Goal: Task Accomplishment & Management: Use online tool/utility

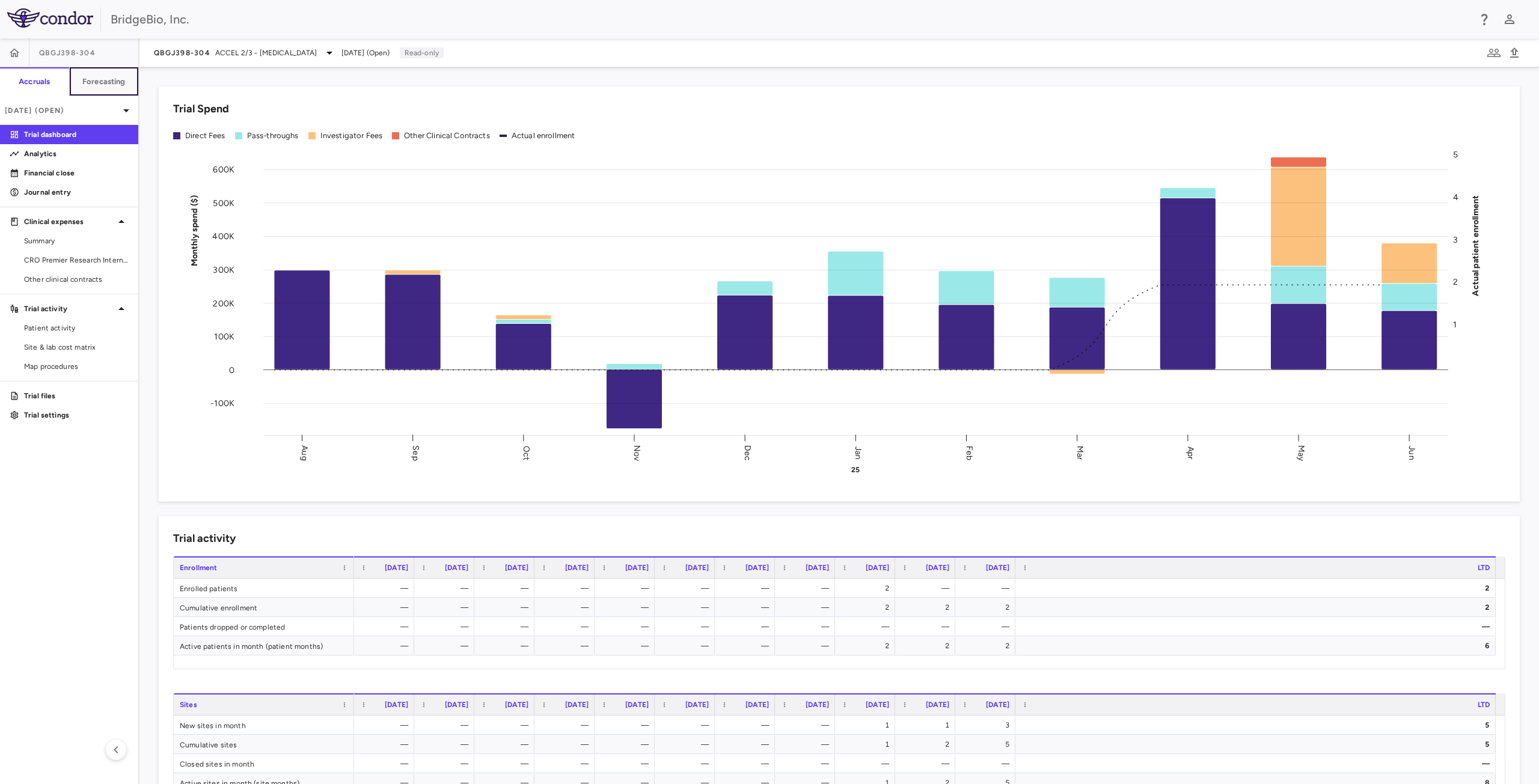
drag, startPoint x: 121, startPoint y: 80, endPoint x: 138, endPoint y: 77, distance: 17.3
click at [121, 80] on h6 "Forecasting" at bounding box center [104, 82] width 43 height 11
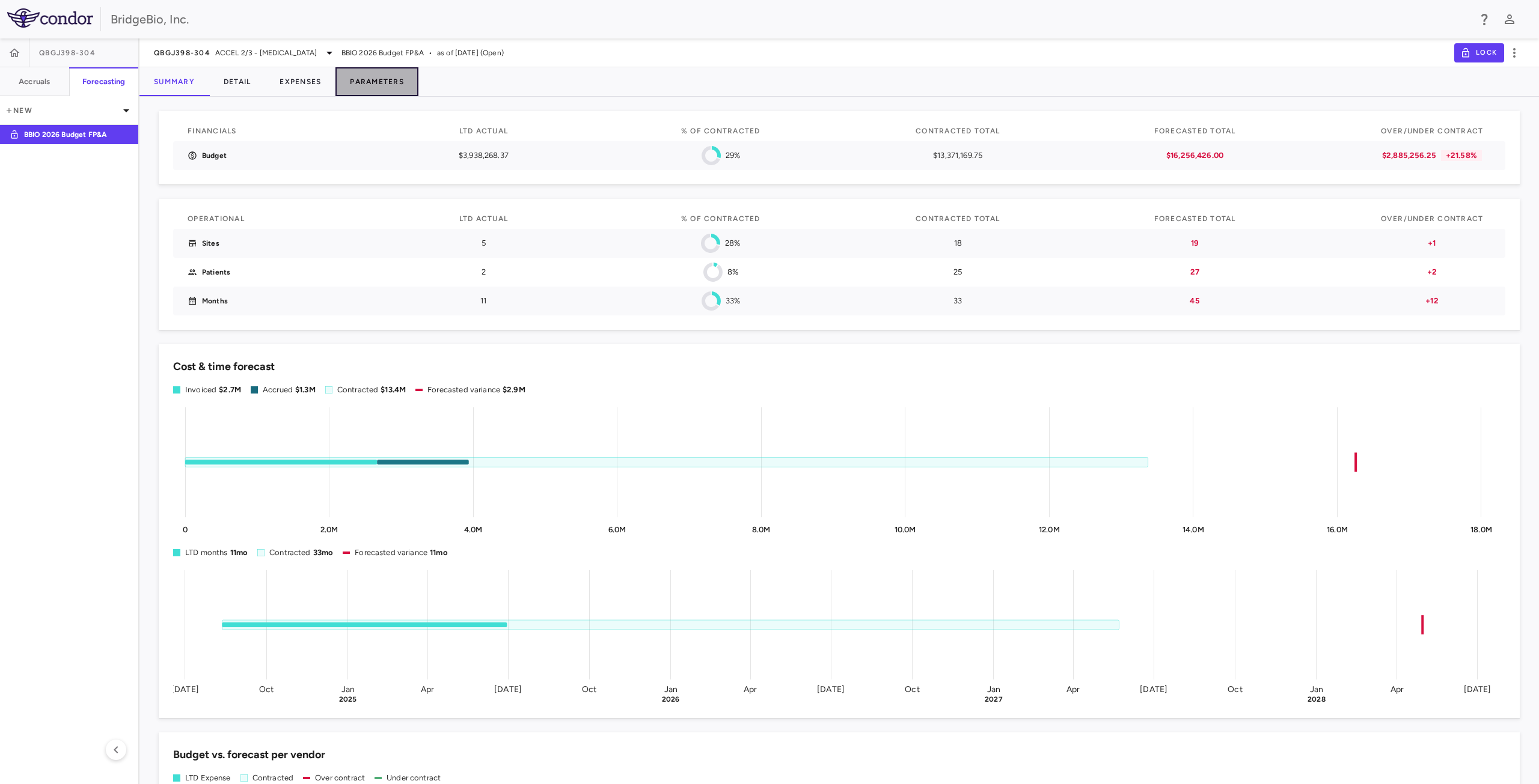
click at [391, 80] on button "Parameters" at bounding box center [377, 82] width 83 height 29
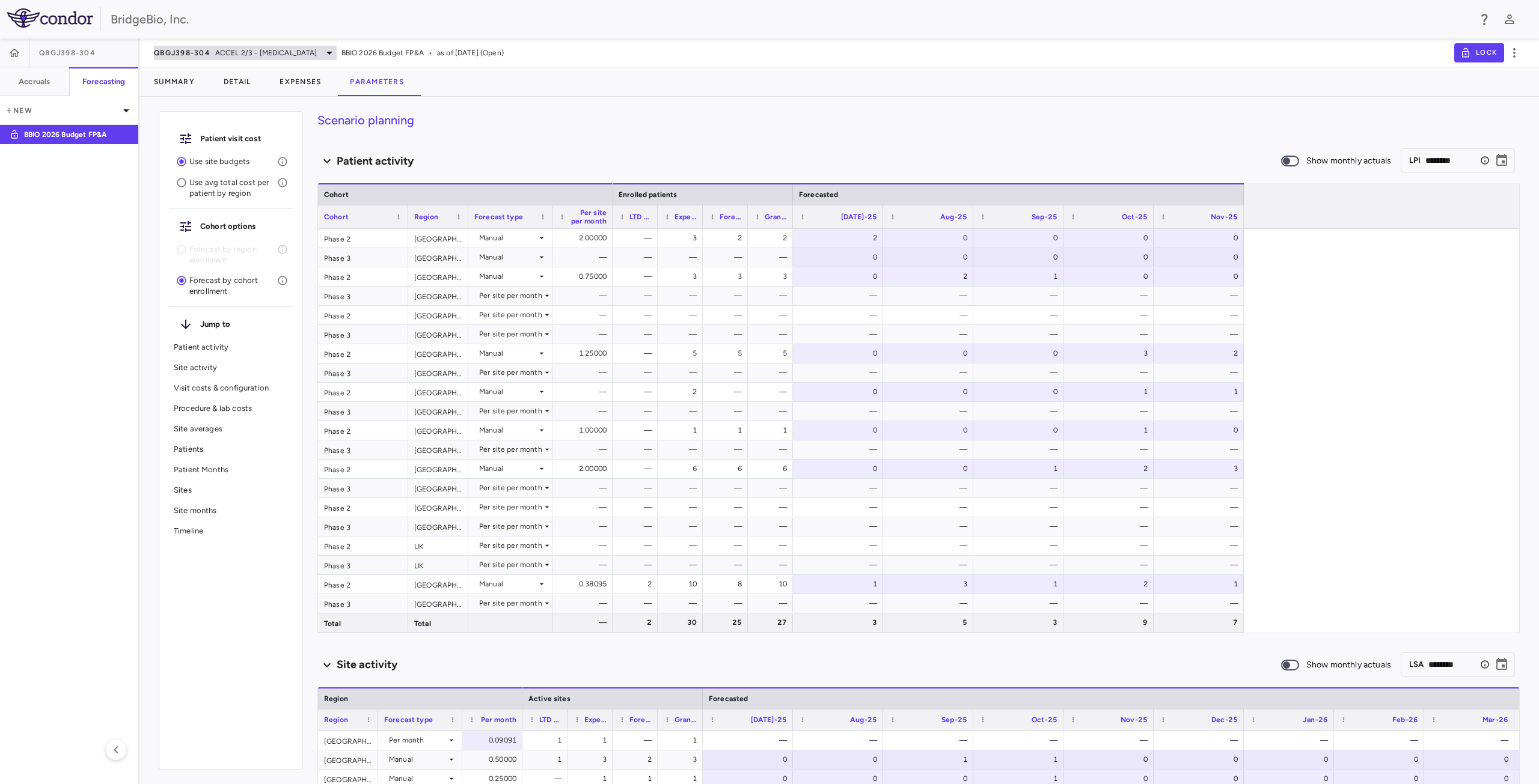
click at [328, 52] on icon at bounding box center [329, 52] width 14 height 14
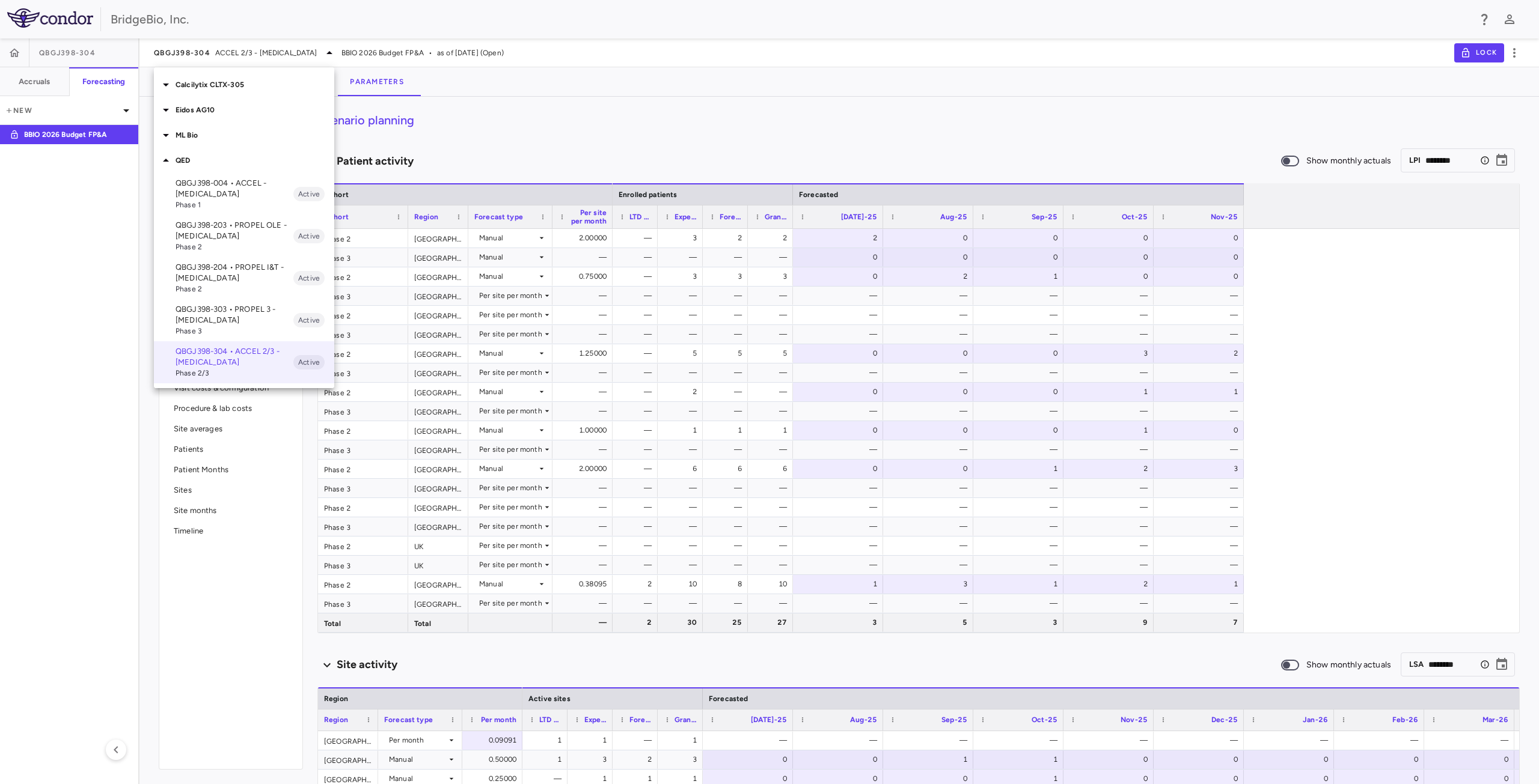
click at [165, 163] on icon at bounding box center [165, 160] width 14 height 14
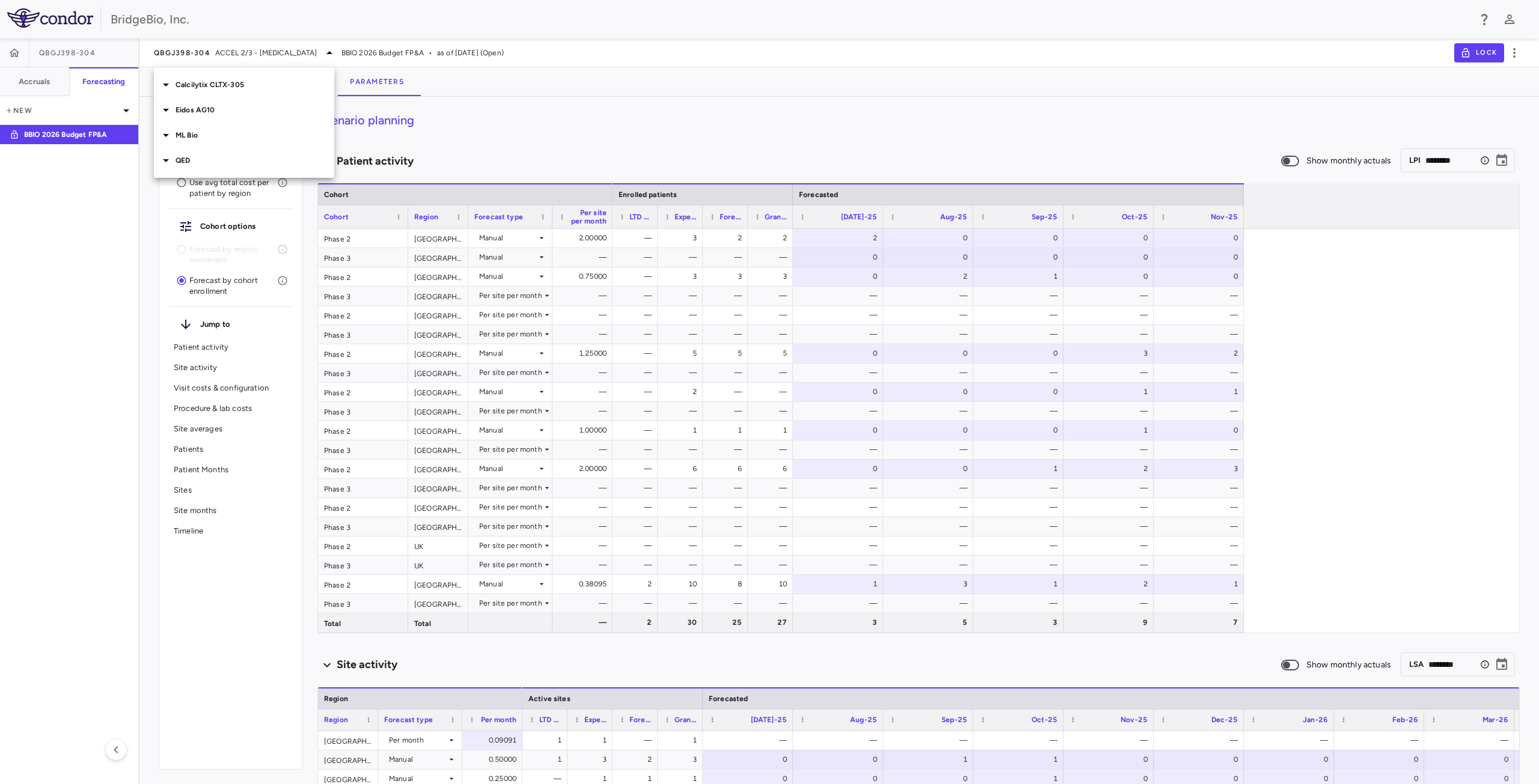
click at [168, 86] on icon at bounding box center [165, 84] width 14 height 14
click at [201, 112] on p "CLTX-305-302 • Registrational & LTE - ADH1" at bounding box center [234, 112] width 117 height 22
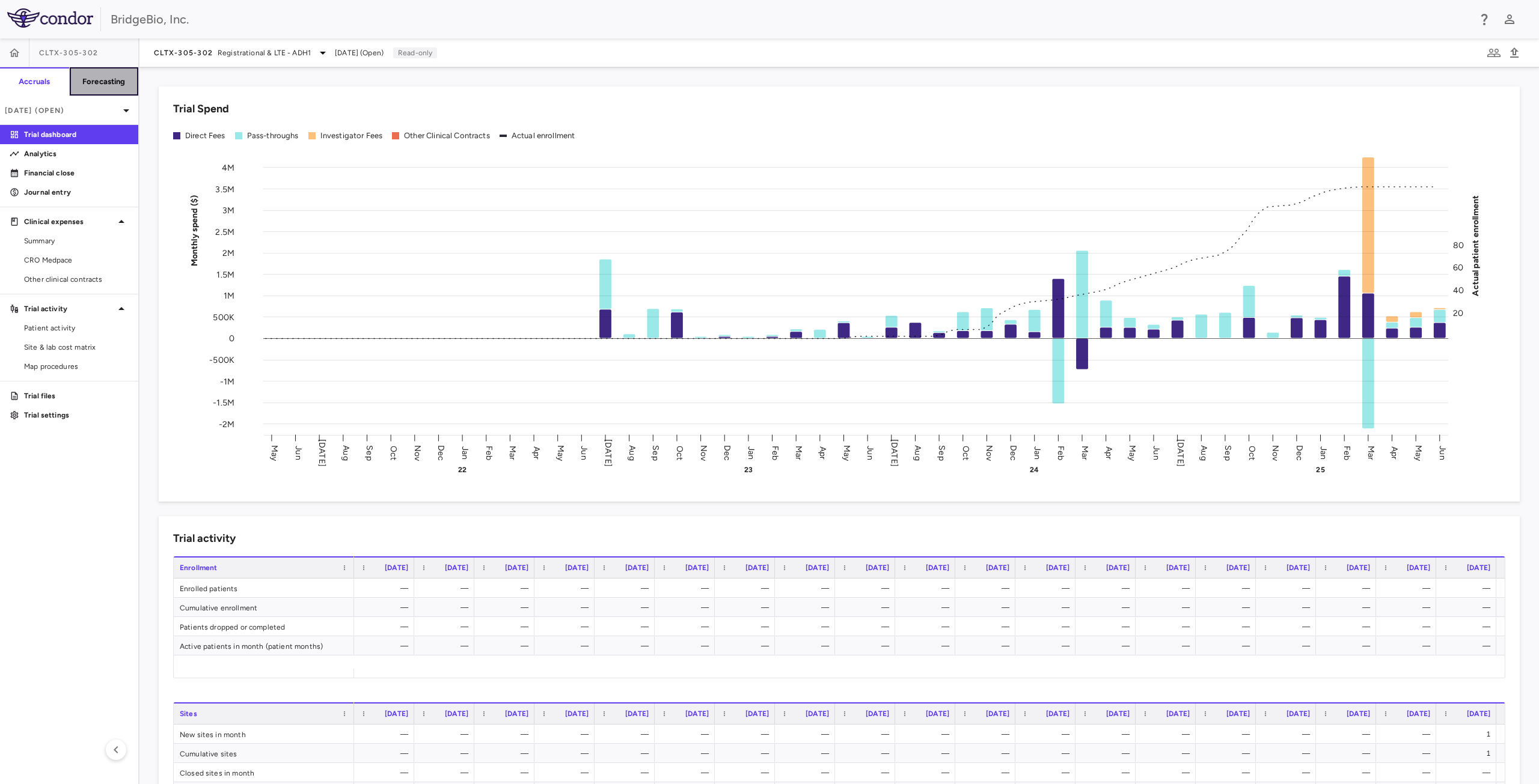
click at [113, 77] on h6 "Forecasting" at bounding box center [104, 82] width 43 height 11
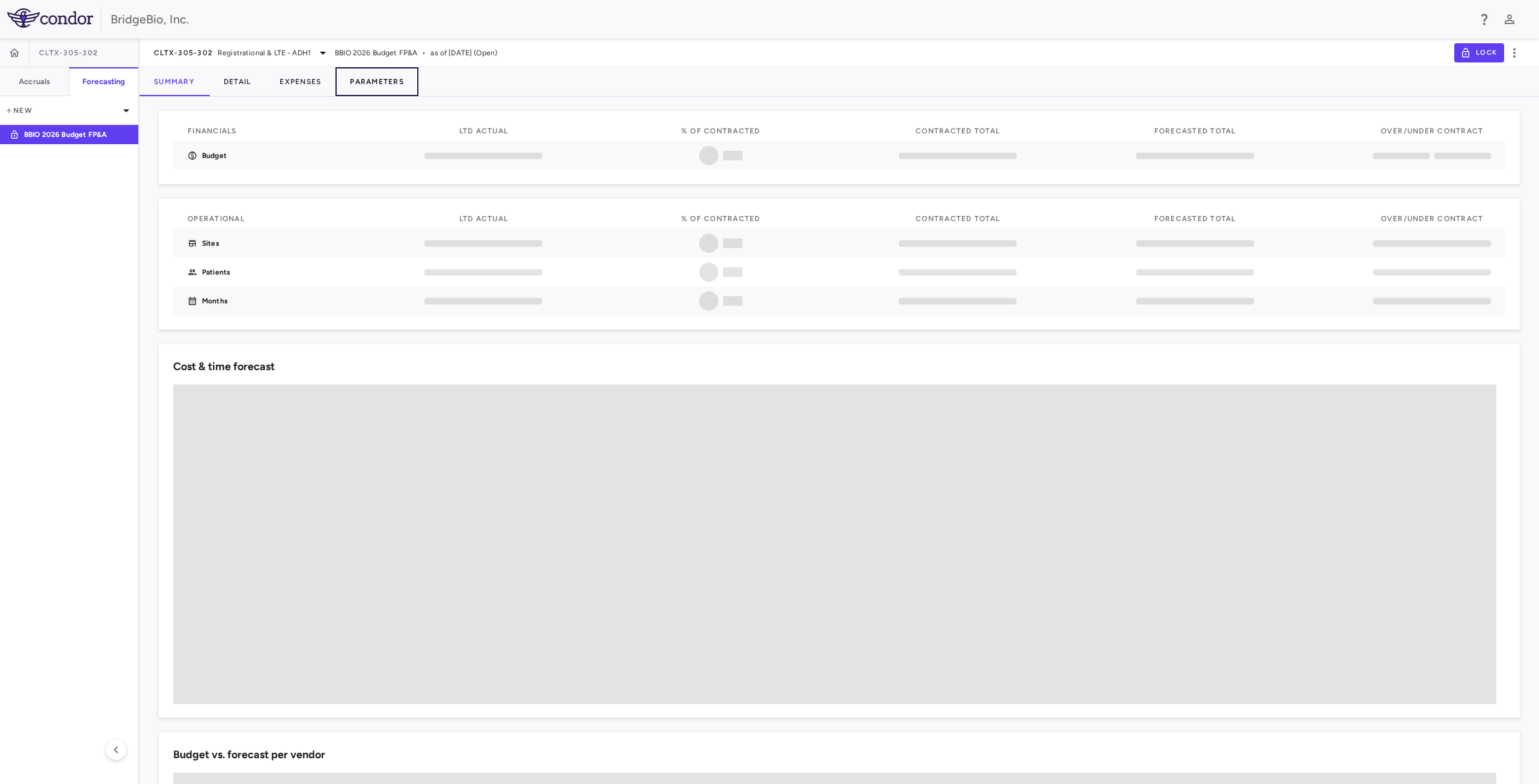
click at [376, 80] on button "Parameters" at bounding box center [377, 82] width 83 height 29
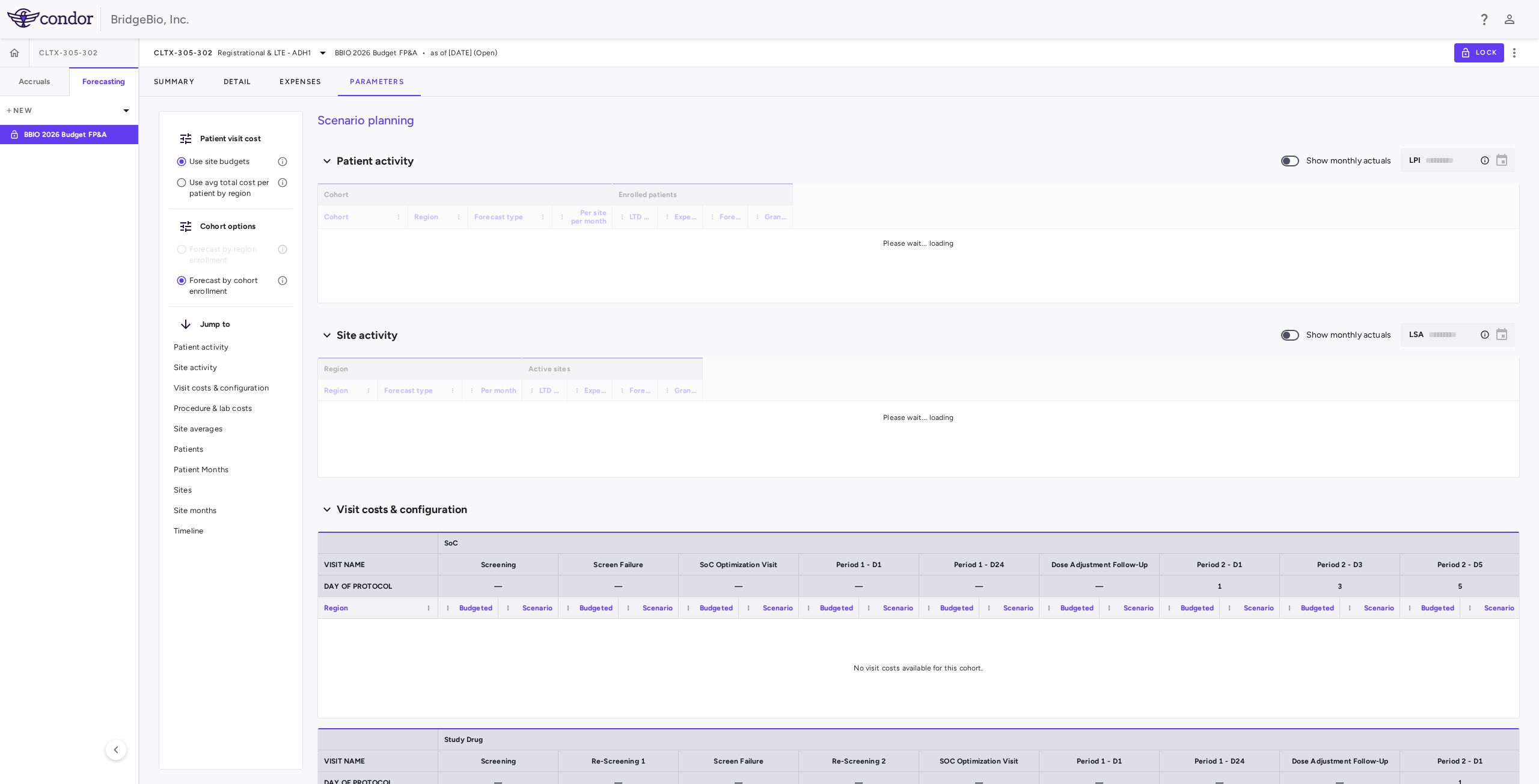
click at [196, 386] on p "Visit costs & configuration" at bounding box center [231, 388] width 114 height 11
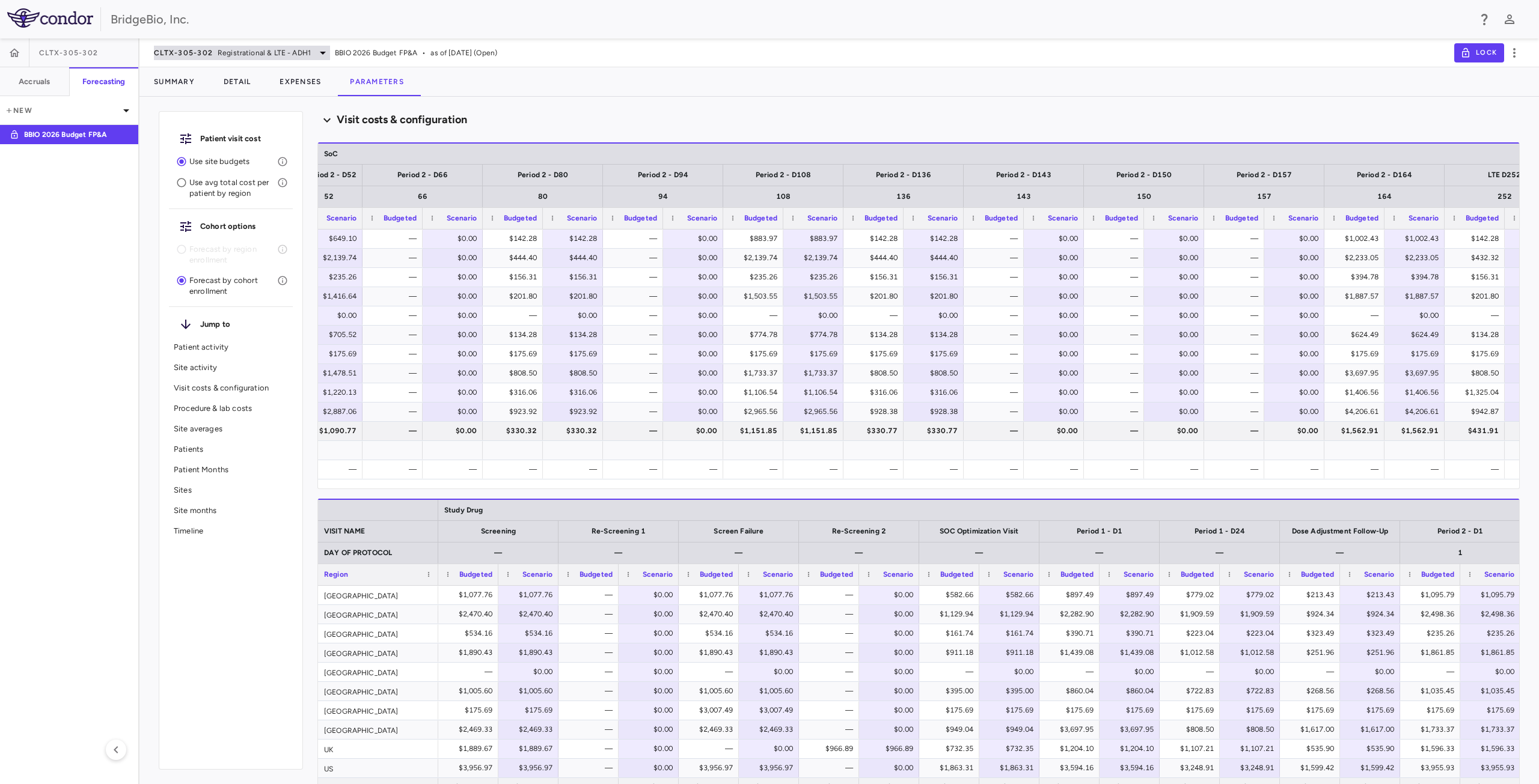
click at [319, 55] on icon at bounding box center [322, 52] width 14 height 14
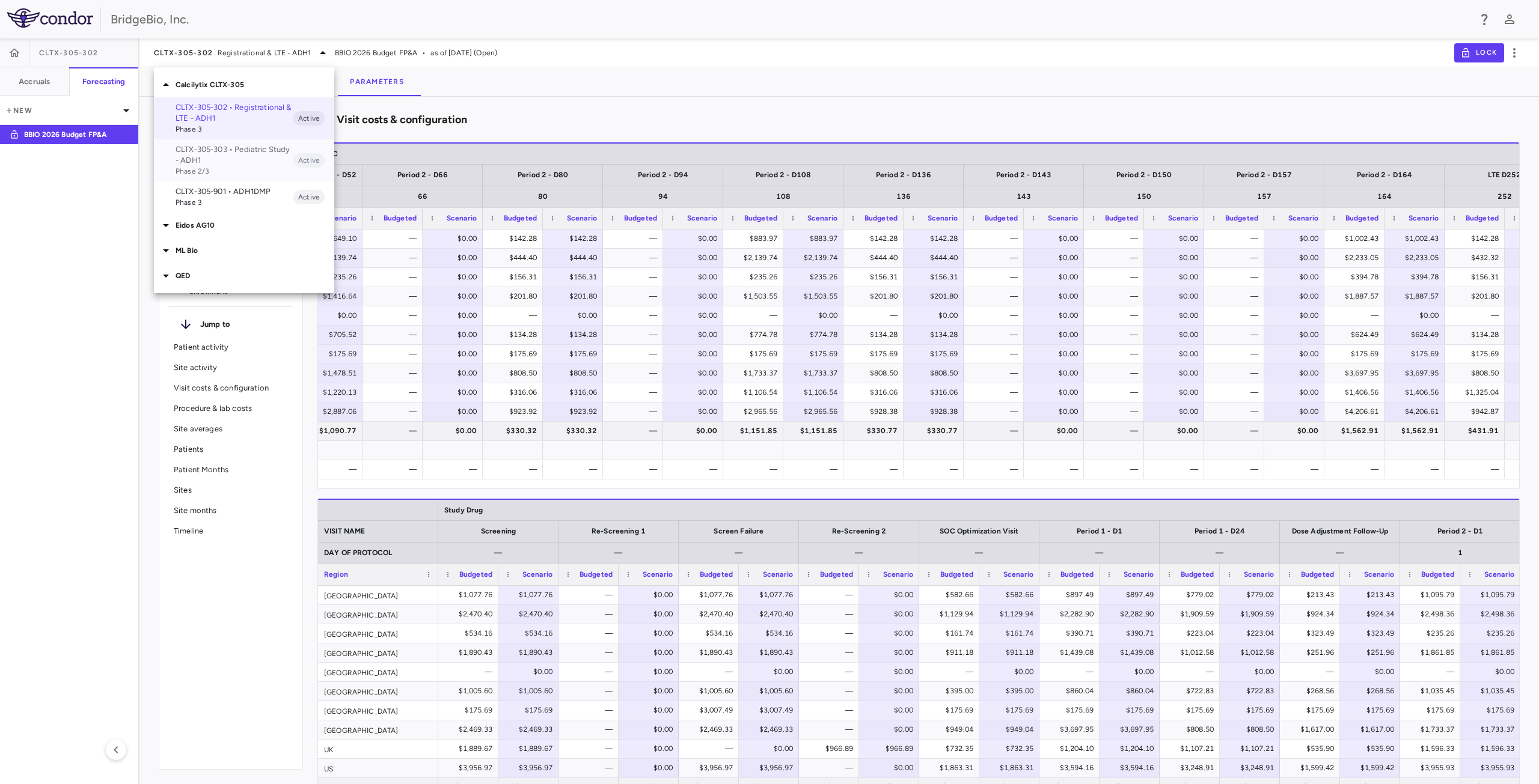
click at [245, 152] on p "CLTX-305-303 • Pediatric Study - ADH1" at bounding box center [234, 155] width 117 height 22
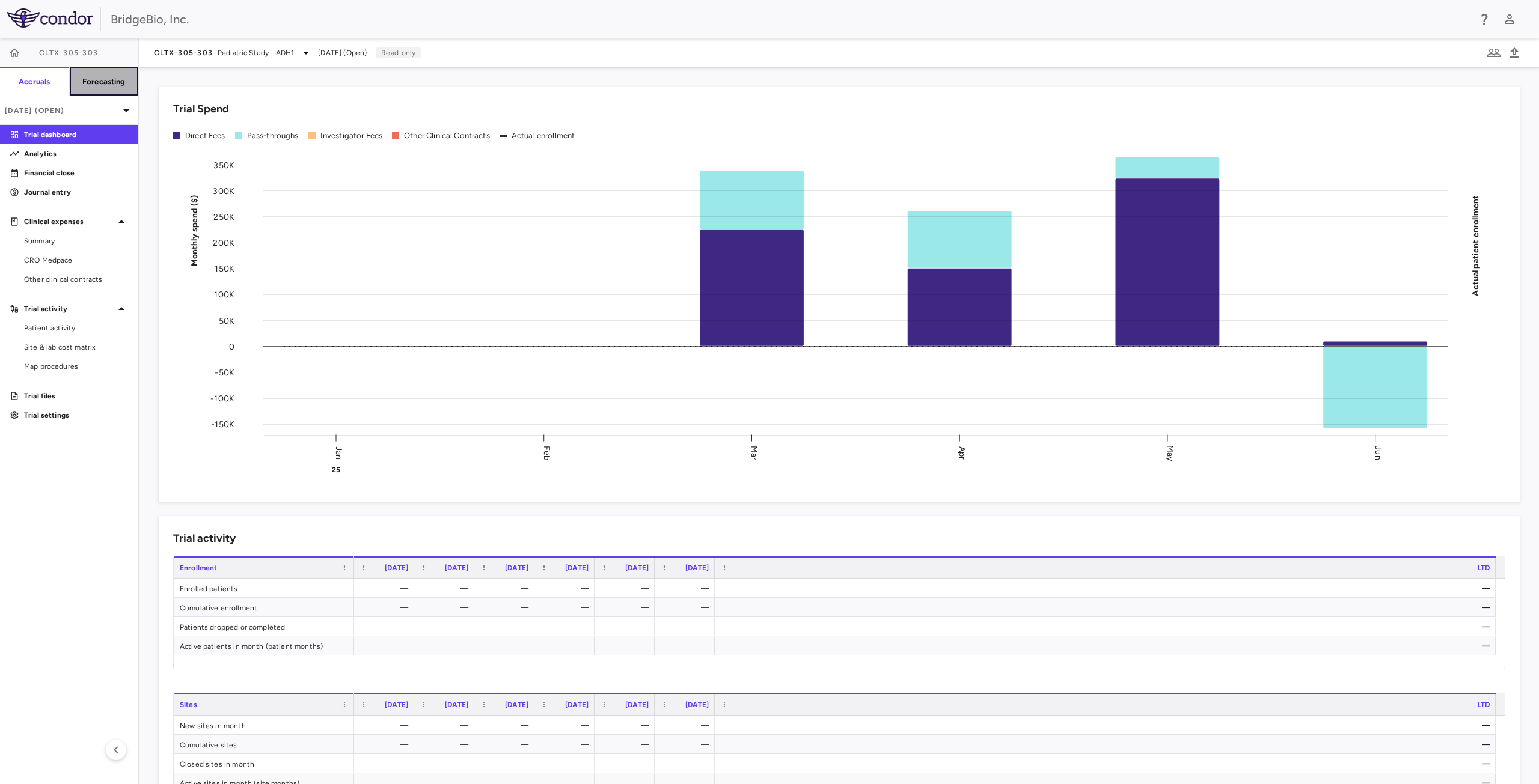
click at [112, 82] on h6 "Forecasting" at bounding box center [104, 82] width 43 height 11
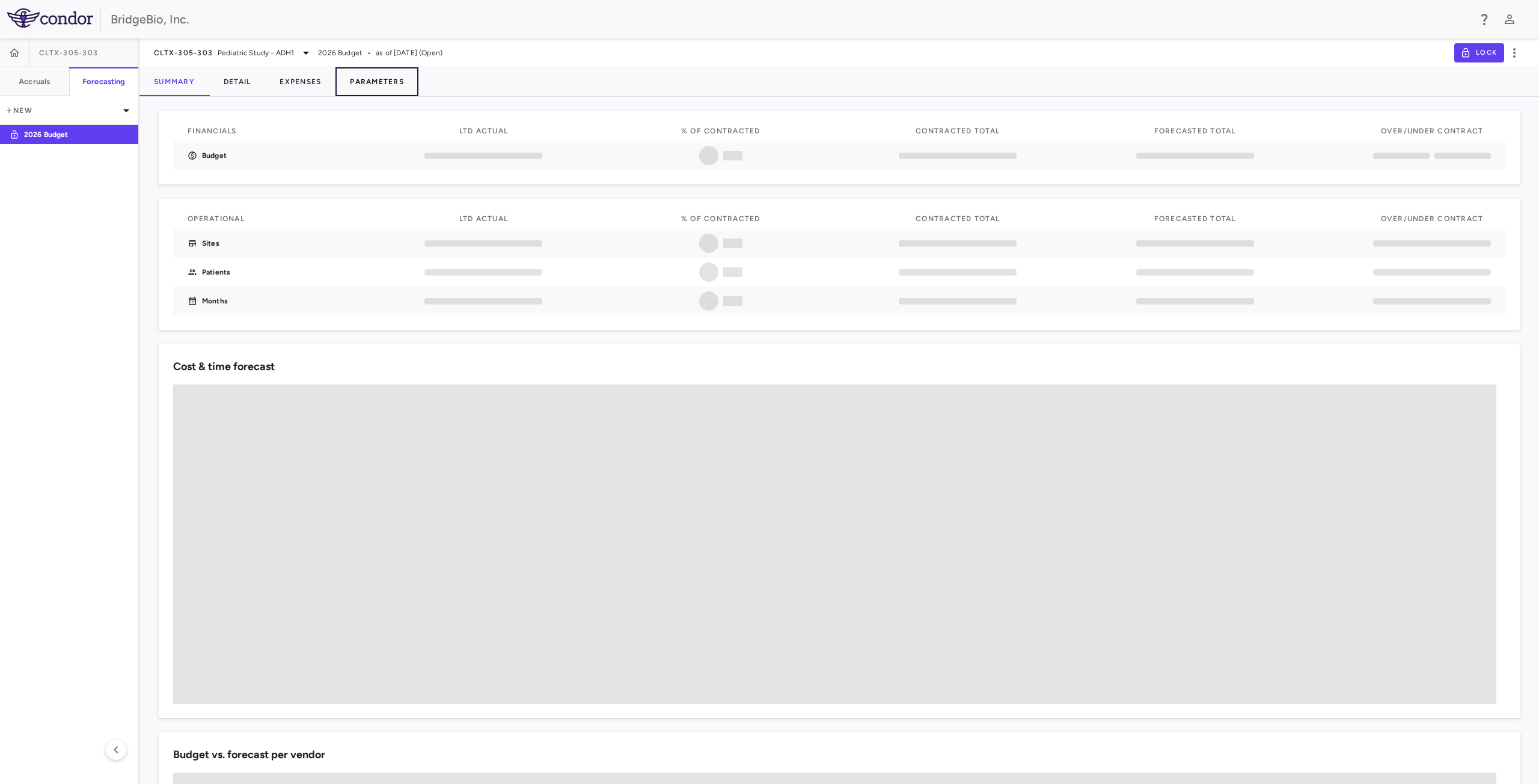
click at [369, 81] on button "Parameters" at bounding box center [377, 82] width 83 height 29
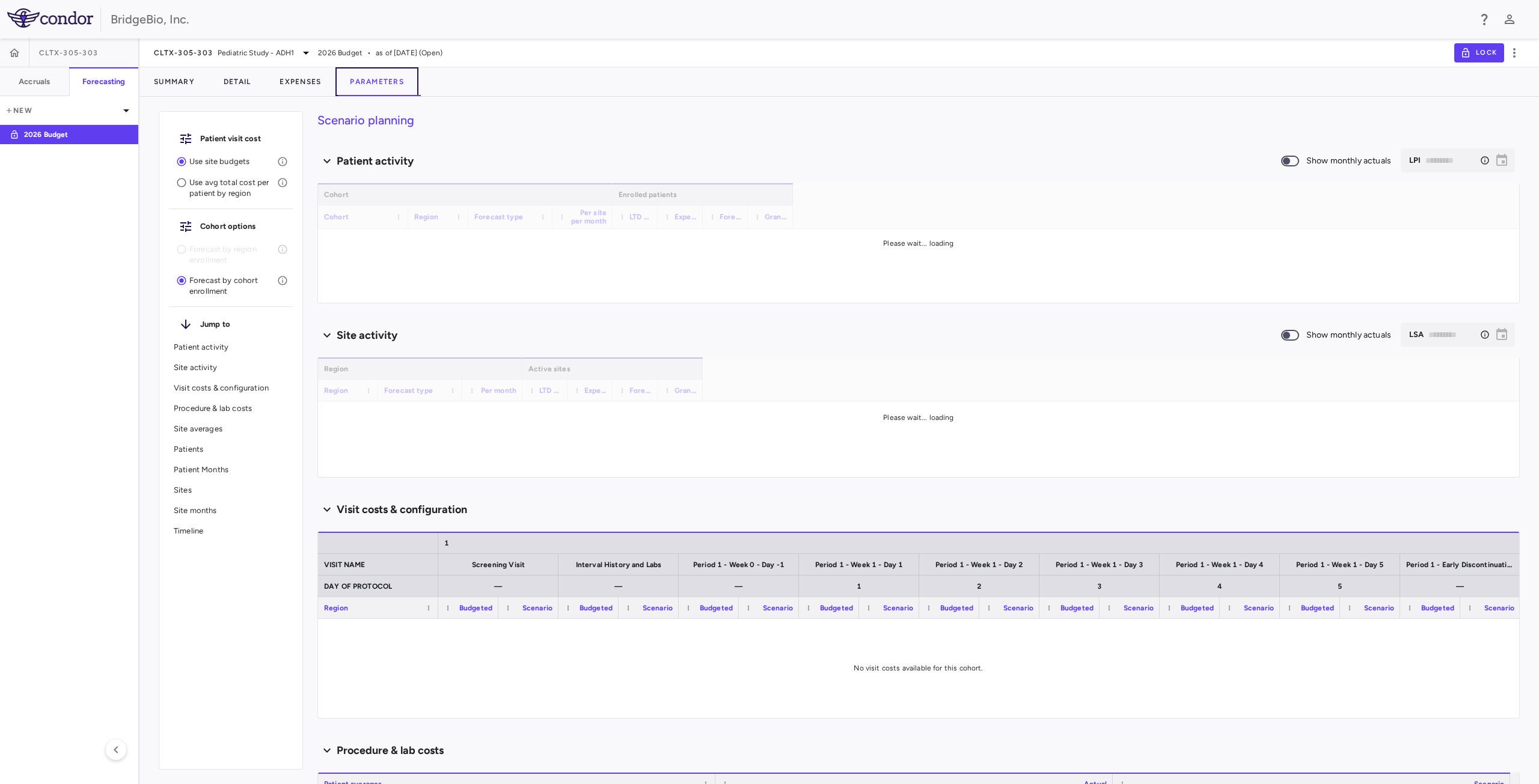
type input "********"
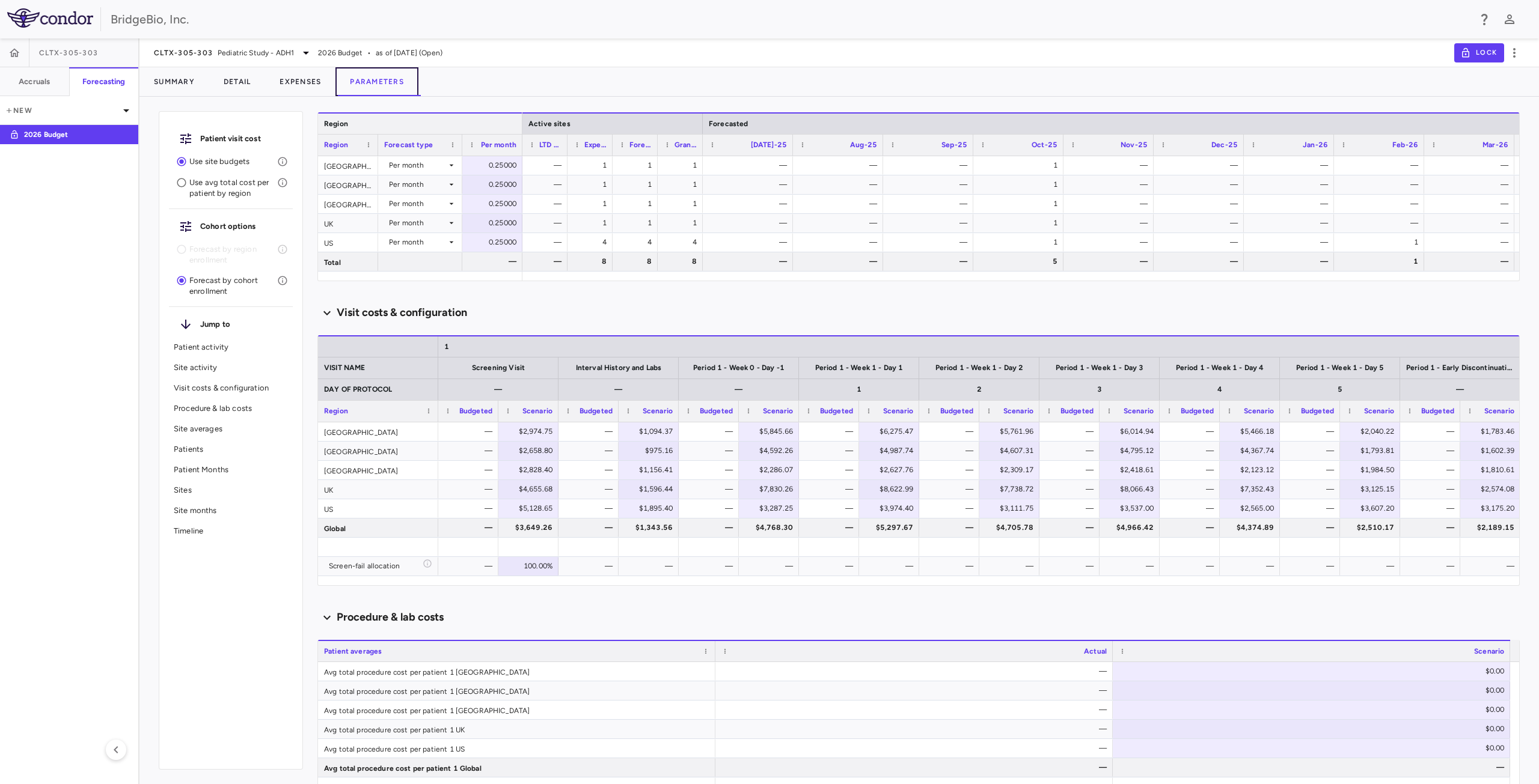
scroll to position [300, 0]
